Goal: Navigation & Orientation: Find specific page/section

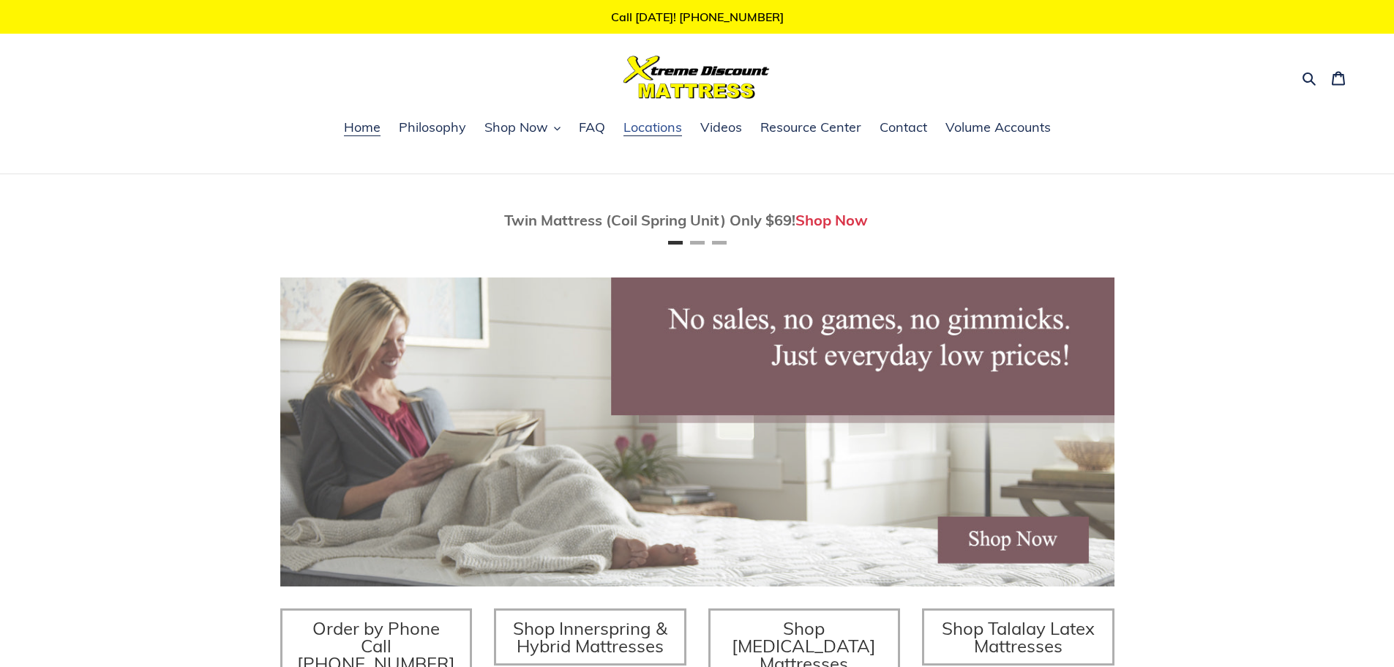
click at [659, 132] on span "Locations" at bounding box center [652, 128] width 59 height 18
